Goal: Information Seeking & Learning: Learn about a topic

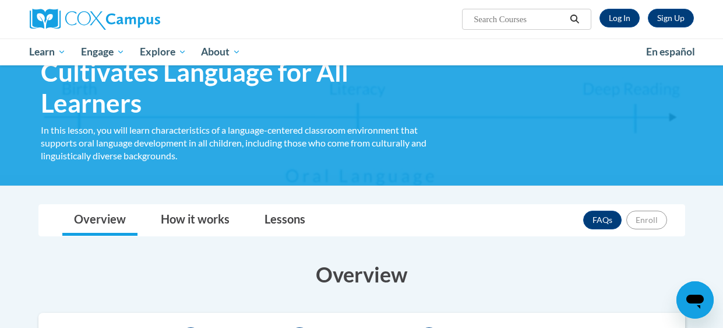
scroll to position [77, 0]
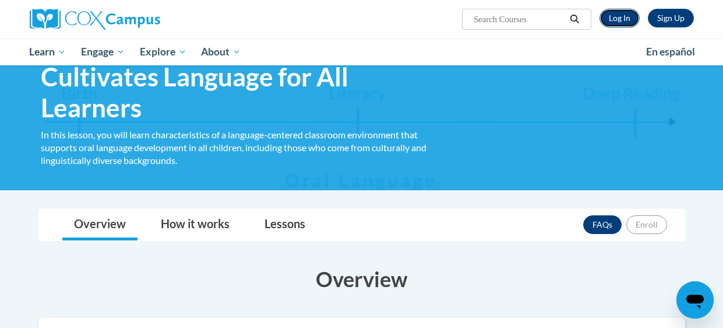
click at [626, 20] on link "Log In" at bounding box center [620, 18] width 40 height 19
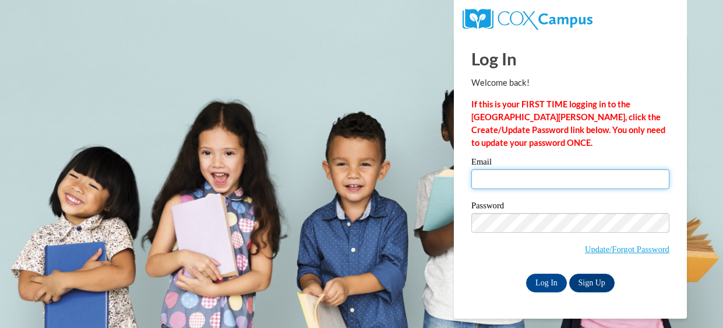
click at [578, 175] on input "Email" at bounding box center [570, 179] width 198 height 20
type input "[EMAIL_ADDRESS][DOMAIN_NAME]"
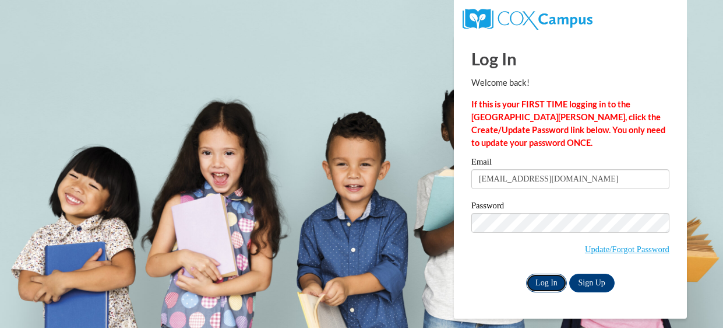
click at [551, 288] on input "Log In" at bounding box center [546, 282] width 41 height 19
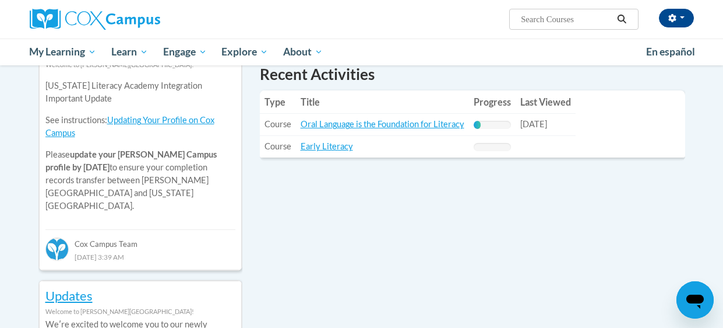
scroll to position [422, 0]
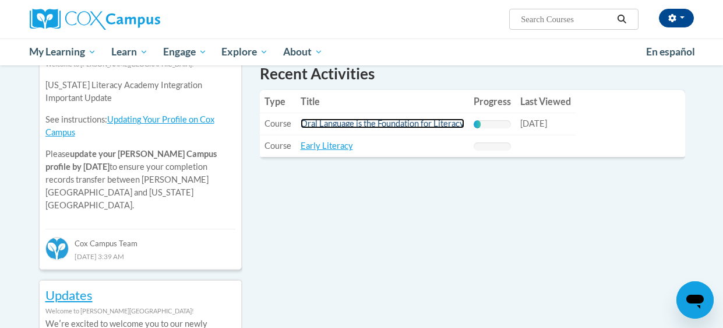
click at [417, 126] on link "Oral Language is the Foundation for Literacy" at bounding box center [383, 123] width 164 height 10
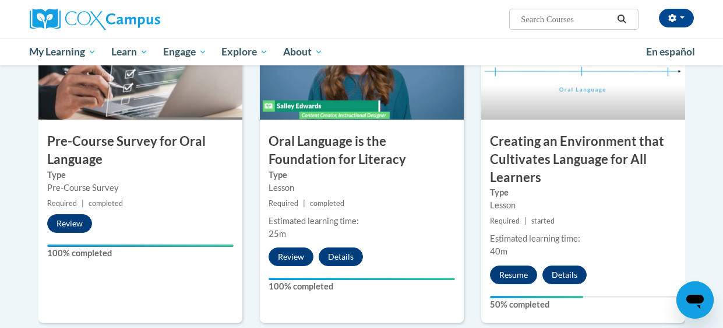
scroll to position [328, 0]
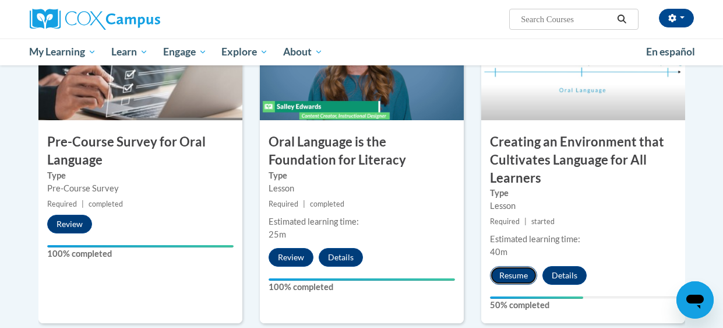
click at [512, 270] on button "Resume" at bounding box center [513, 275] width 47 height 19
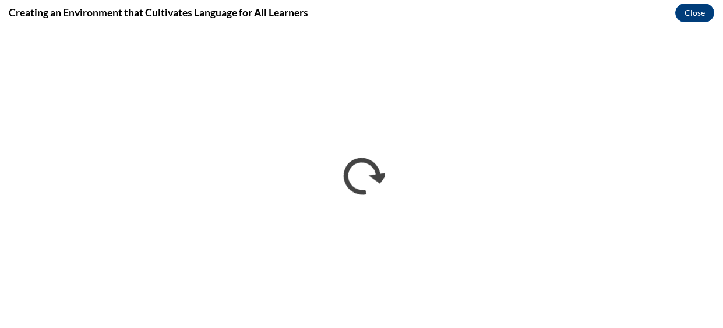
scroll to position [0, 0]
